Goal: Check status: Check status

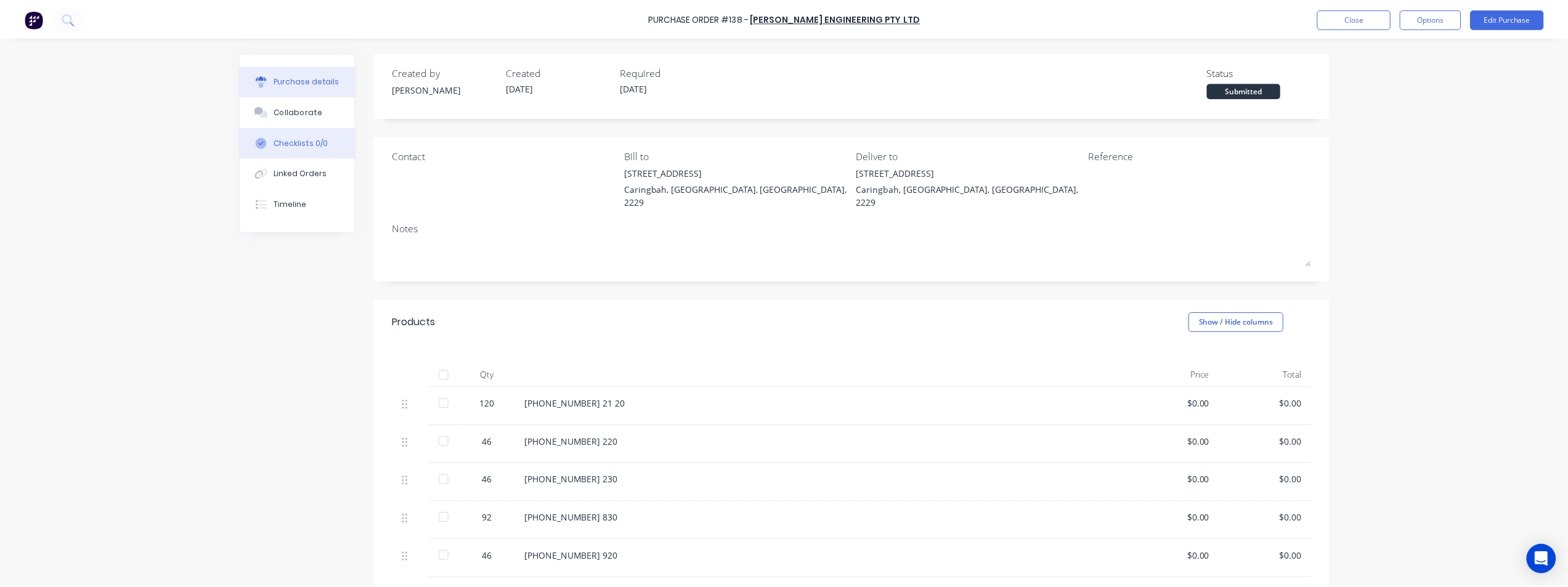
scroll to position [185, 0]
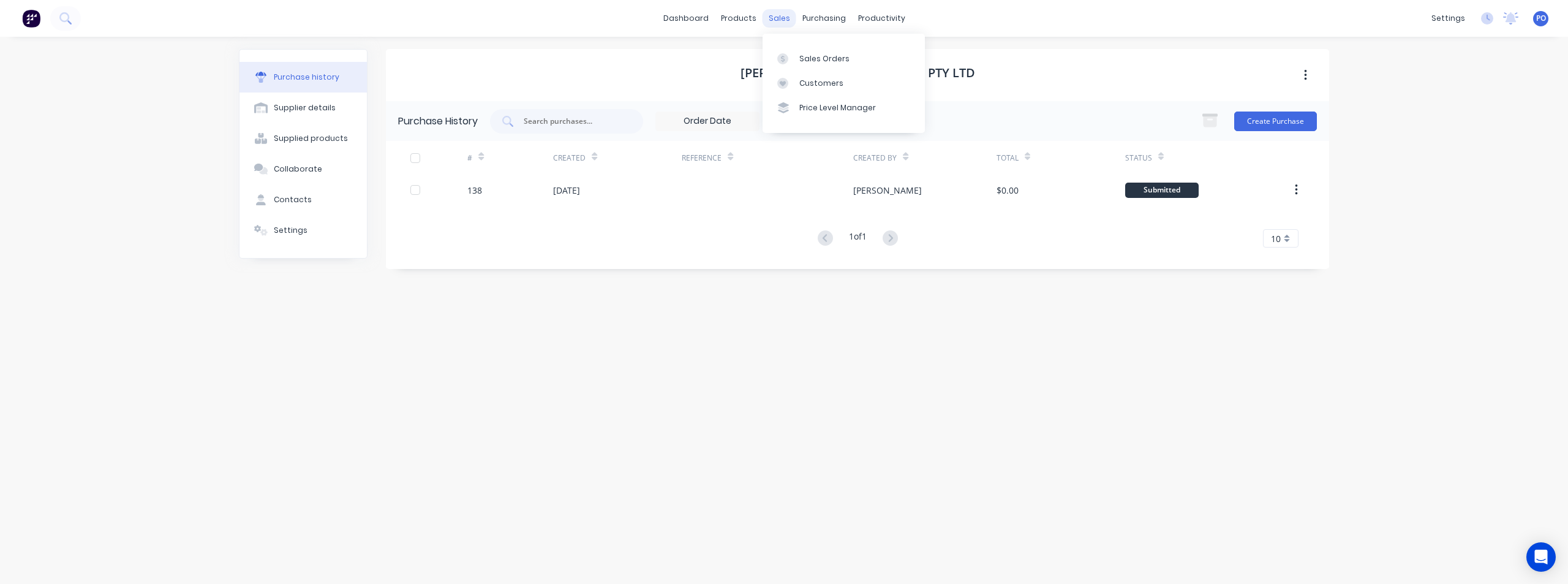
click at [789, 20] on div "sales" at bounding box center [779, 18] width 34 height 18
click at [808, 60] on div "Sales Orders" at bounding box center [824, 59] width 50 height 11
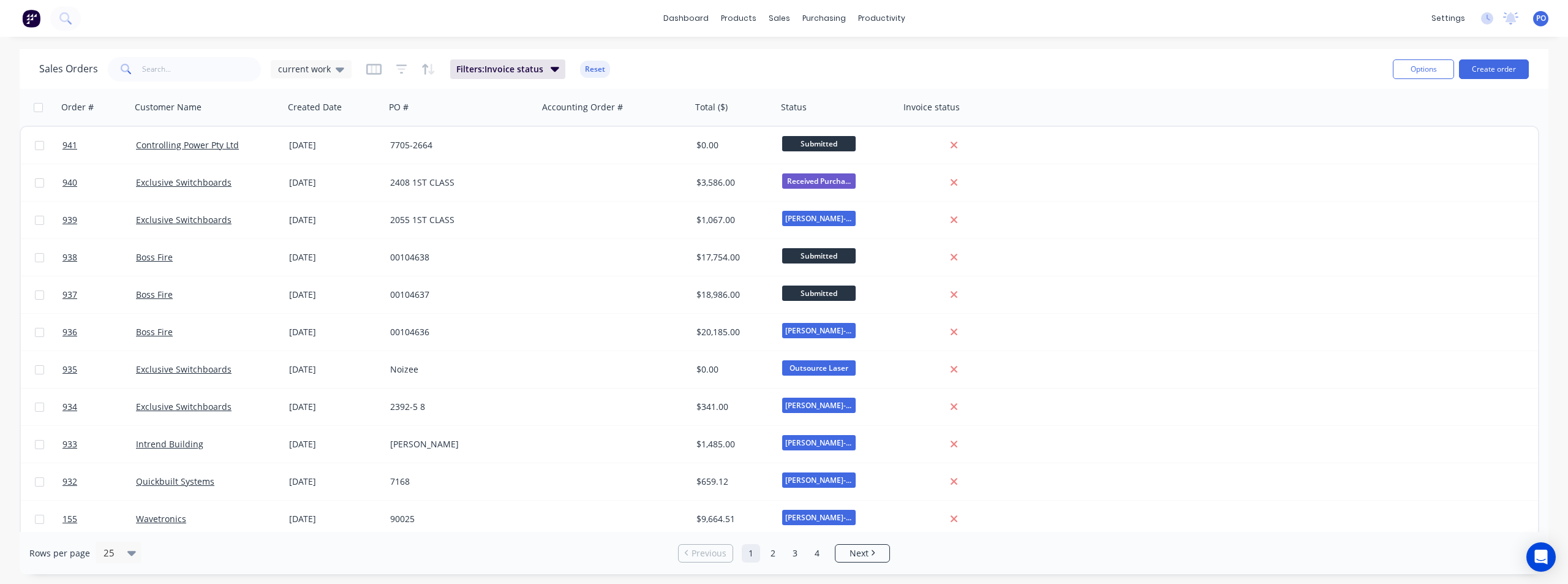
click at [124, 68] on icon at bounding box center [126, 69] width 11 height 11
click at [139, 66] on span at bounding box center [125, 69] width 35 height 25
click at [118, 69] on span at bounding box center [125, 69] width 35 height 25
click at [147, 68] on input "text" at bounding box center [202, 69] width 119 height 25
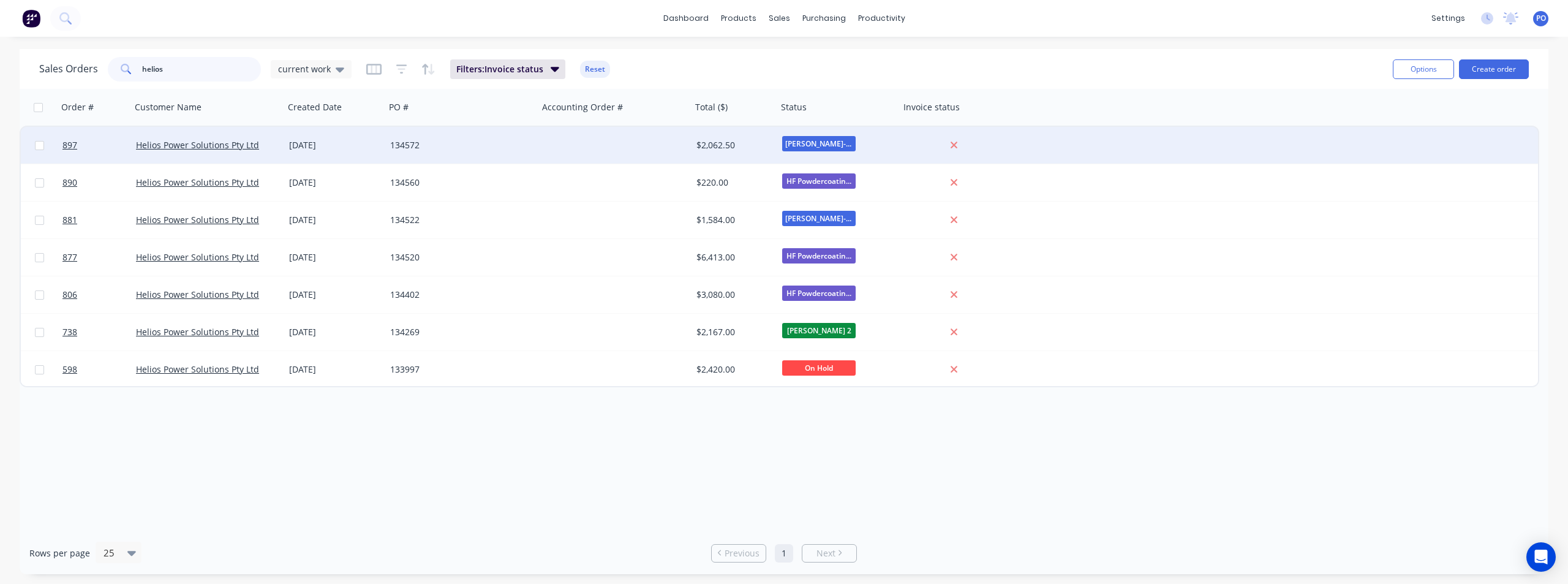
type input "helios"
click at [404, 149] on div "134572" at bounding box center [458, 145] width 136 height 12
